Goal: Task Accomplishment & Management: Use online tool/utility

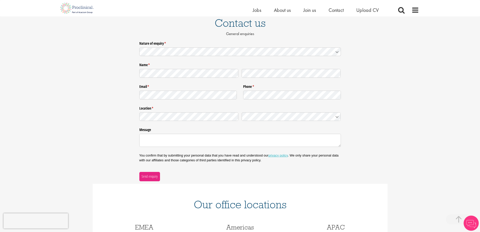
scroll to position [134, 0]
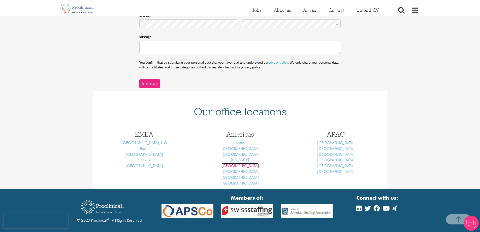
click at [241, 167] on link "Philadelphia" at bounding box center [240, 165] width 37 height 5
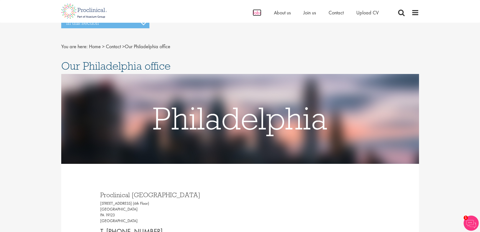
click at [256, 14] on span "Jobs" at bounding box center [257, 12] width 9 height 7
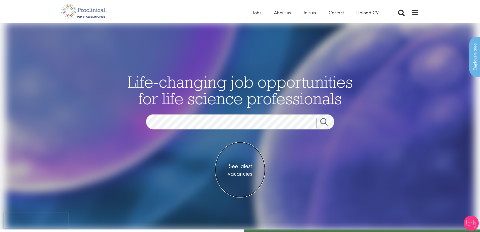
click at [242, 167] on span "See latest vacancies" at bounding box center [240, 169] width 50 height 15
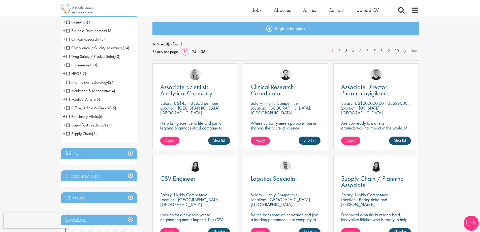
scroll to position [34, 0]
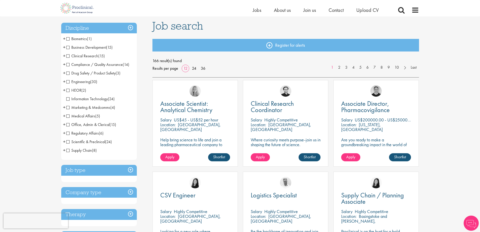
click at [68, 65] on span "Compliance / Quality Assurance" at bounding box center [94, 64] width 56 height 5
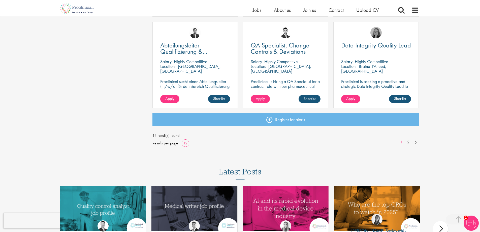
scroll to position [370, 0]
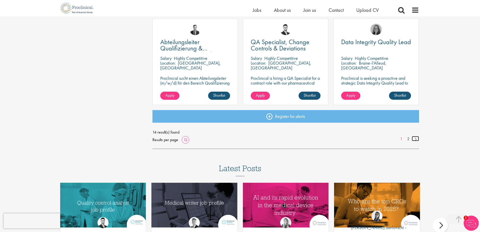
click at [416, 139] on link at bounding box center [415, 138] width 7 height 5
